Goal: Check status: Check status

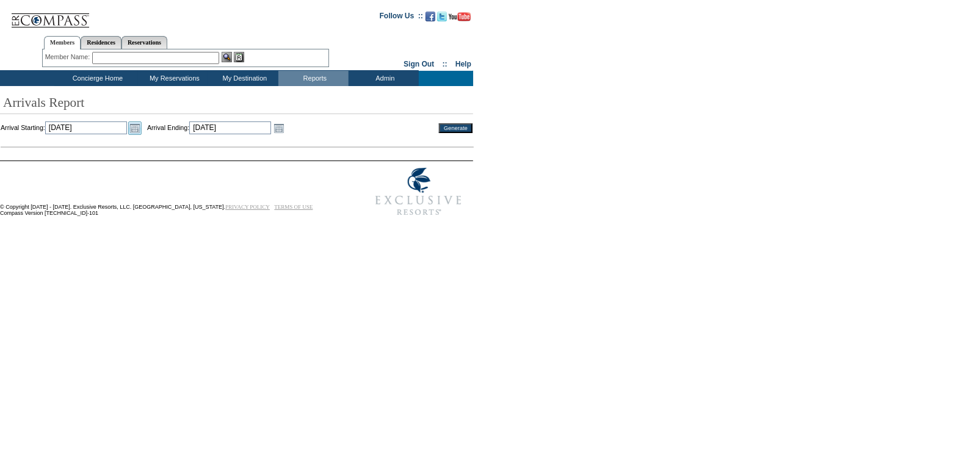
click at [142, 129] on link "Open the calendar popup." at bounding box center [134, 128] width 13 height 13
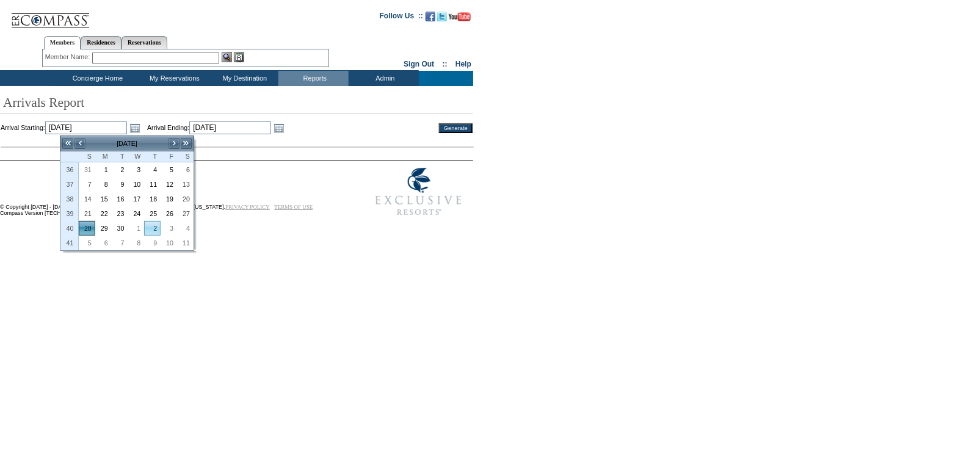
click at [157, 225] on link "2" at bounding box center [152, 228] width 15 height 13
type input "[DATE]"
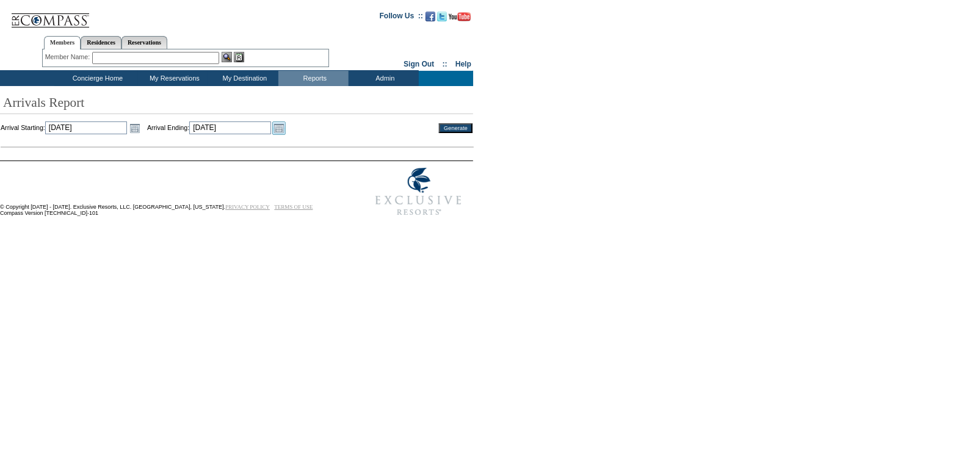
click at [286, 129] on link "Open the calendar popup." at bounding box center [278, 128] width 13 height 13
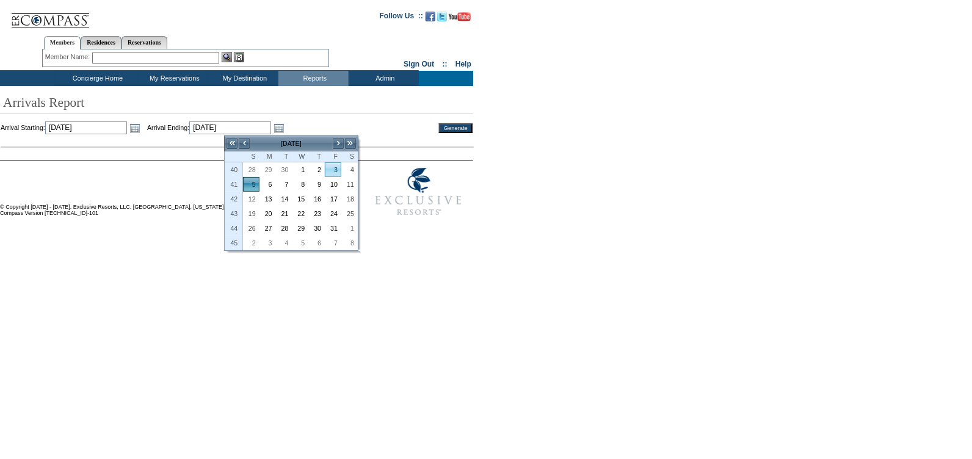
click at [337, 170] on link "3" at bounding box center [333, 169] width 15 height 13
type input "[DATE]"
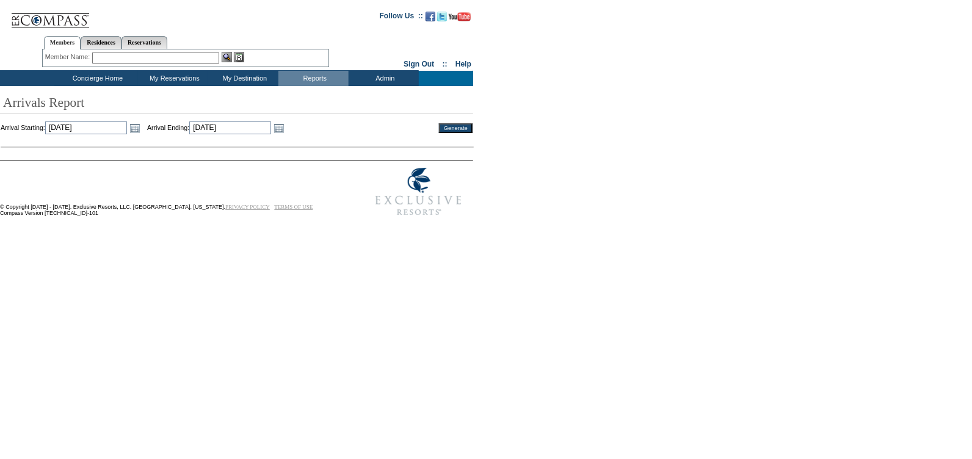
click at [444, 127] on input "Generate" at bounding box center [456, 128] width 34 height 10
